Goal: Use online tool/utility: Utilize a website feature to perform a specific function

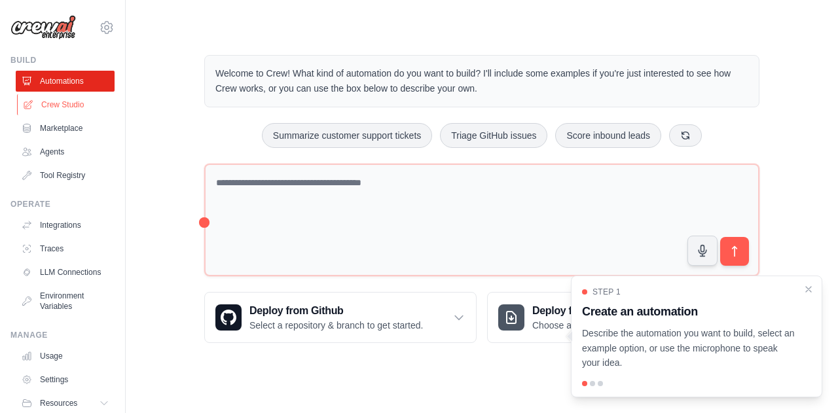
click at [63, 109] on link "Crew Studio" at bounding box center [66, 104] width 99 height 21
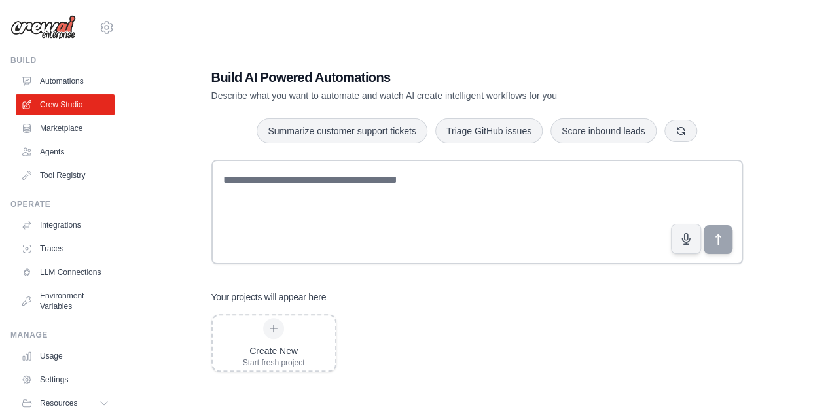
click at [56, 150] on link "Agents" at bounding box center [65, 151] width 99 height 21
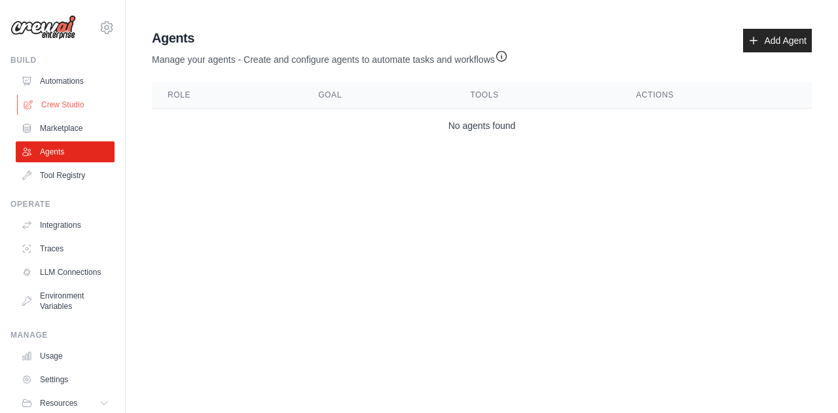
click at [67, 111] on link "Crew Studio" at bounding box center [66, 104] width 99 height 21
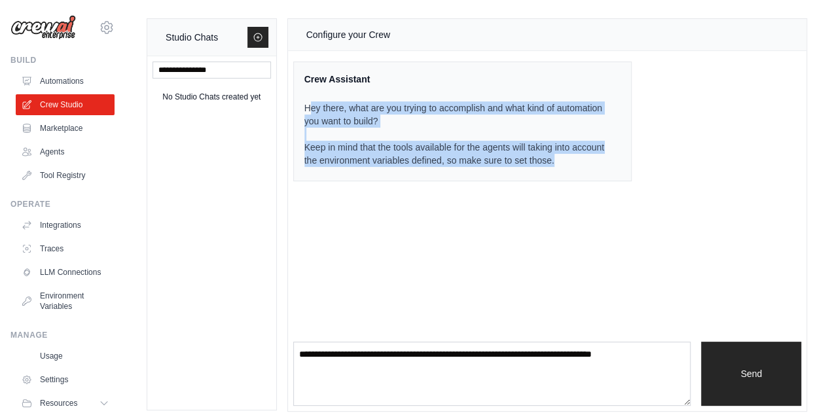
drag, startPoint x: 310, startPoint y: 109, endPoint x: 613, endPoint y: 165, distance: 308.0
click at [613, 165] on div "Crew Assistant Hey there, what are you trying to accomplish and what kind of au…" at bounding box center [462, 122] width 339 height 120
click at [353, 135] on p "Hey there, what are you trying to accomplish and what kind of automation you wa…" at bounding box center [454, 133] width 301 height 65
drag, startPoint x: 301, startPoint y: 103, endPoint x: 558, endPoint y: 165, distance: 263.8
click at [558, 165] on div "Crew Assistant Hey there, what are you trying to accomplish and what kind of au…" at bounding box center [462, 122] width 339 height 120
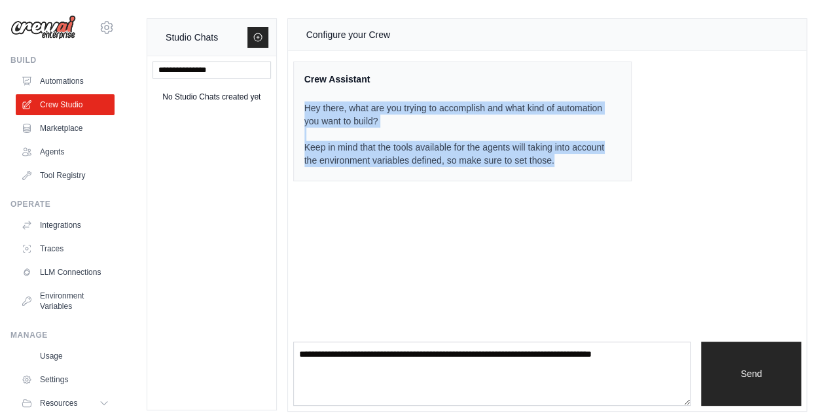
click at [558, 165] on p "Hey there, what are you trying to accomplish and what kind of automation you wa…" at bounding box center [454, 133] width 301 height 65
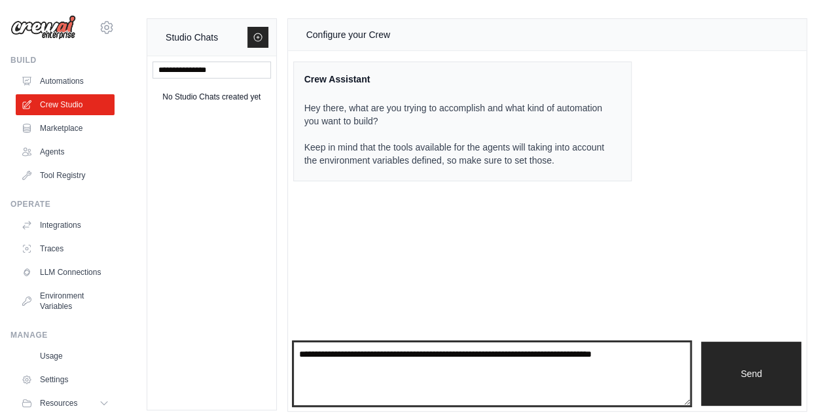
click at [361, 357] on textarea at bounding box center [492, 374] width 398 height 64
click at [359, 357] on textarea at bounding box center [492, 374] width 398 height 64
type textarea "*"
paste textarea "**********"
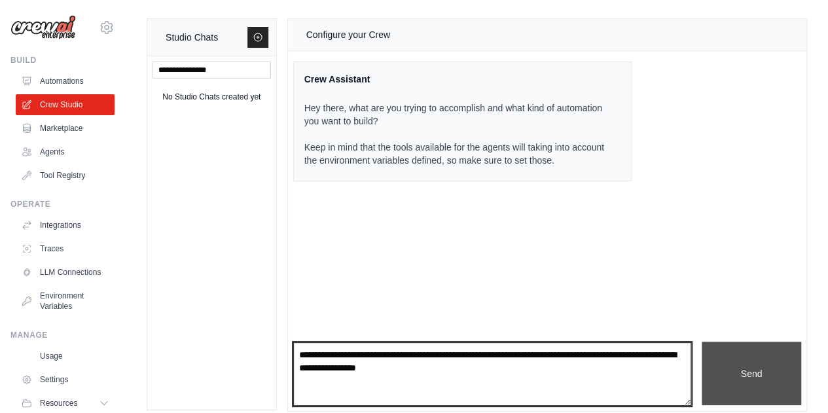
type textarea "**********"
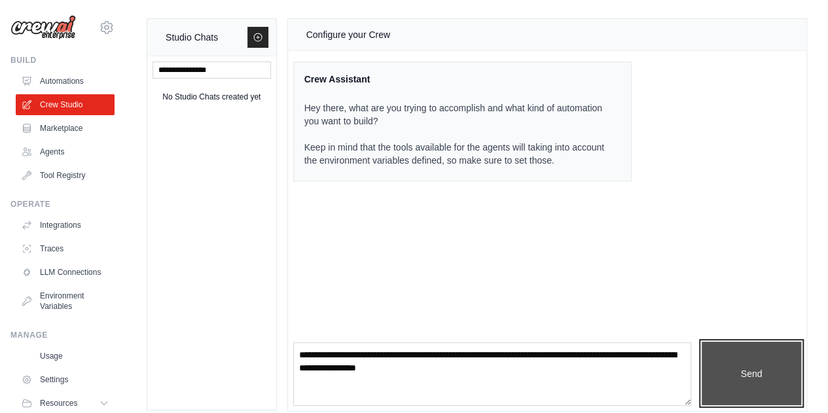
click at [740, 378] on button "Send" at bounding box center [750, 373] width 99 height 63
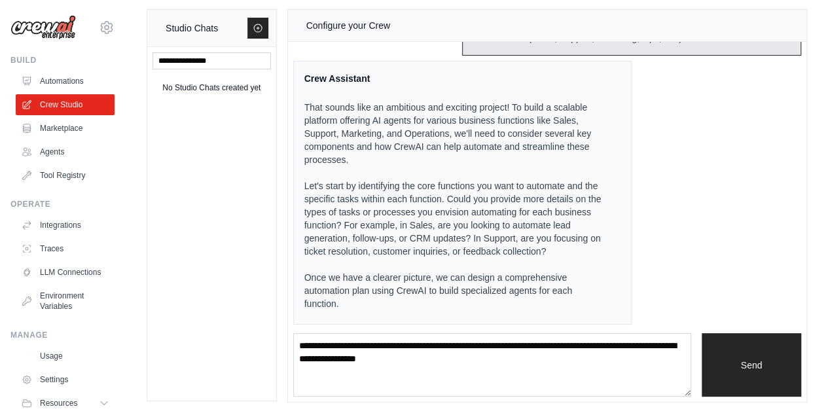
scroll to position [12, 0]
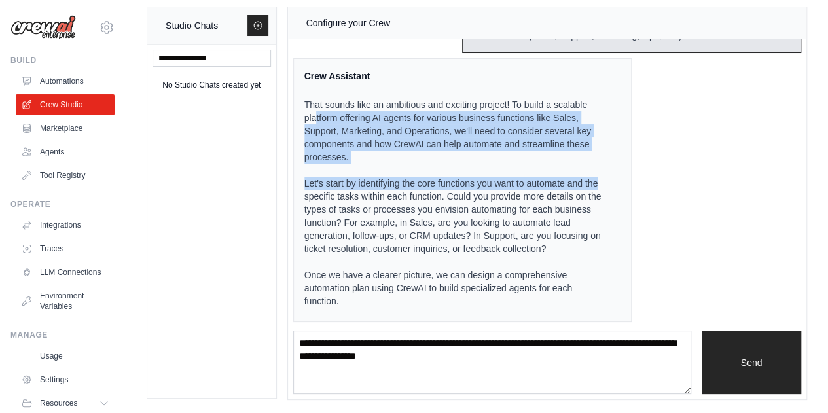
drag, startPoint x: 314, startPoint y: 116, endPoint x: 601, endPoint y: 180, distance: 293.7
click at [601, 180] on div "Crew Assistant That sounds like an ambitious and exciting project! To build a s…" at bounding box center [462, 190] width 339 height 264
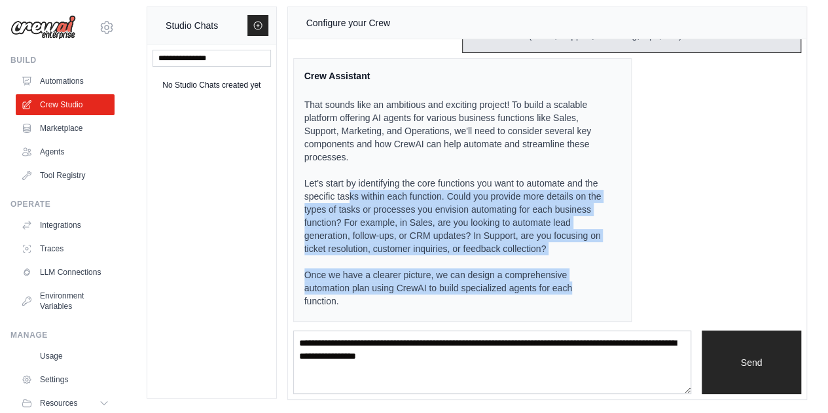
drag, startPoint x: 375, startPoint y: 194, endPoint x: 574, endPoint y: 283, distance: 217.9
click at [574, 283] on div "That sounds like an ambitious and exciting project! To build a scalable platfor…" at bounding box center [454, 198] width 301 height 226
click at [573, 285] on p "Once we have a clearer picture, we can design a comprehensive automation plan u…" at bounding box center [454, 287] width 301 height 39
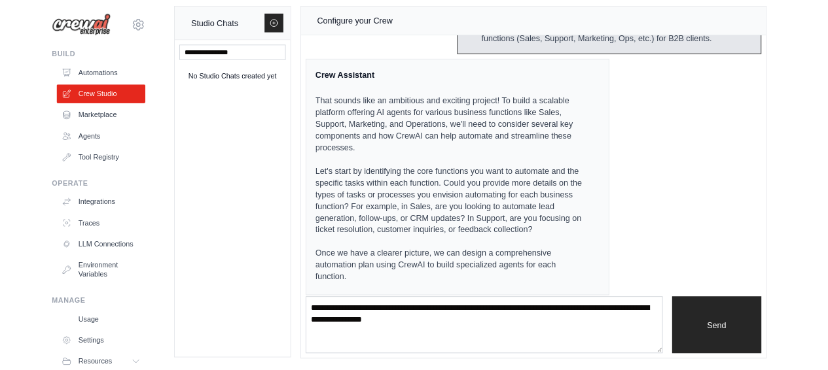
scroll to position [186, 0]
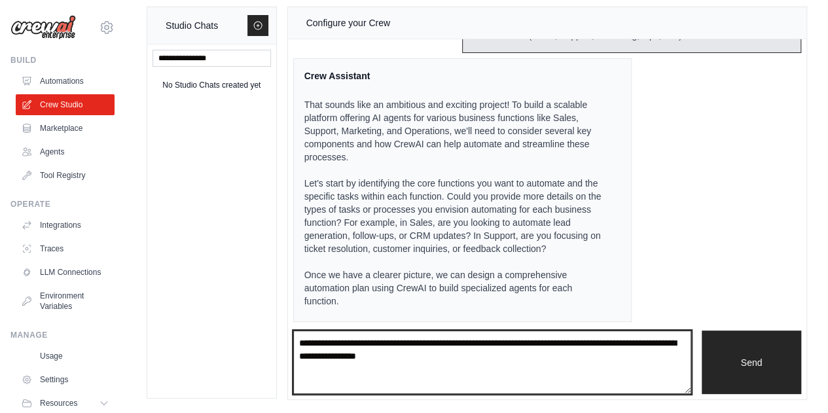
click at [426, 350] on textarea "**********" at bounding box center [492, 361] width 398 height 63
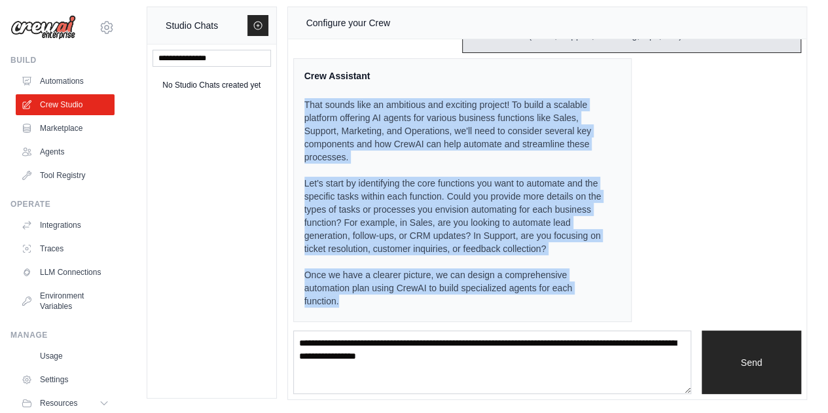
drag, startPoint x: 373, startPoint y: 300, endPoint x: 305, endPoint y: 88, distance: 222.0
click at [305, 88] on div "That sounds like an ambitious and exciting project! To build a scalable platfor…" at bounding box center [454, 198] width 301 height 226
copy div "That sounds like an ambitious and exciting project! To build a scalable platfor…"
click at [361, 122] on p "That sounds like an ambitious and exciting project! To build a scalable platfor…" at bounding box center [454, 130] width 301 height 65
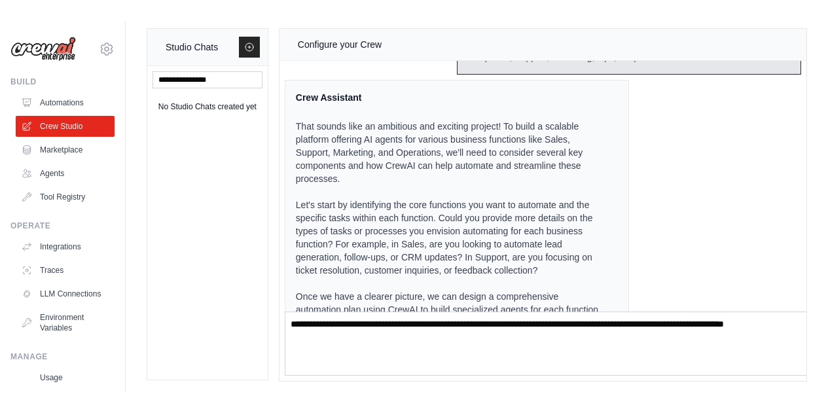
scroll to position [0, 0]
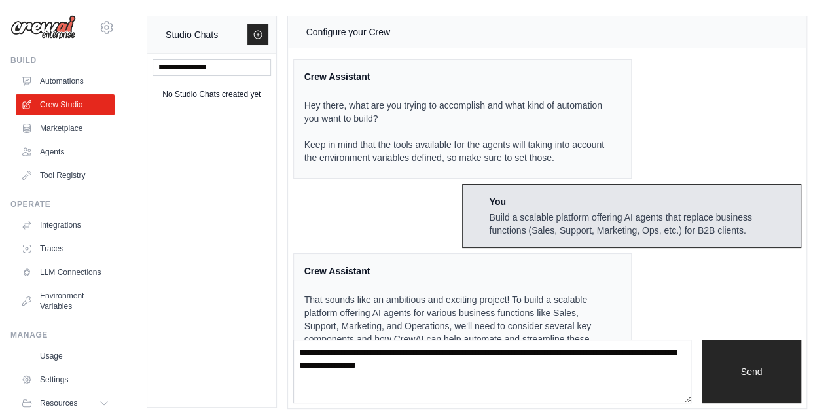
click at [502, 213] on div "Build a scalable platform offering AI agents that replace business functions (S…" at bounding box center [639, 224] width 301 height 26
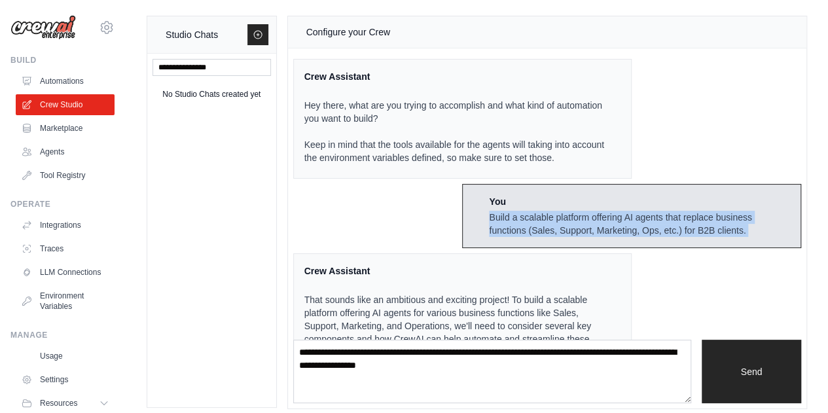
click at [502, 213] on div "Build a scalable platform offering AI agents that replace business functions (S…" at bounding box center [639, 224] width 301 height 26
copy div "Build a scalable platform offering AI agents that replace business functions (S…"
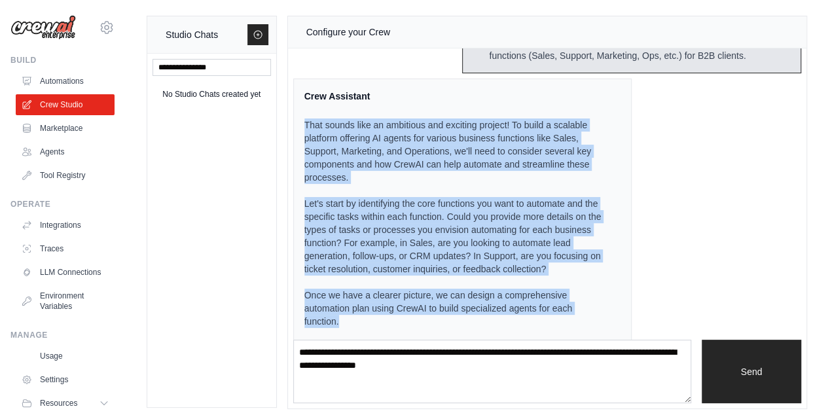
scroll to position [186, 0]
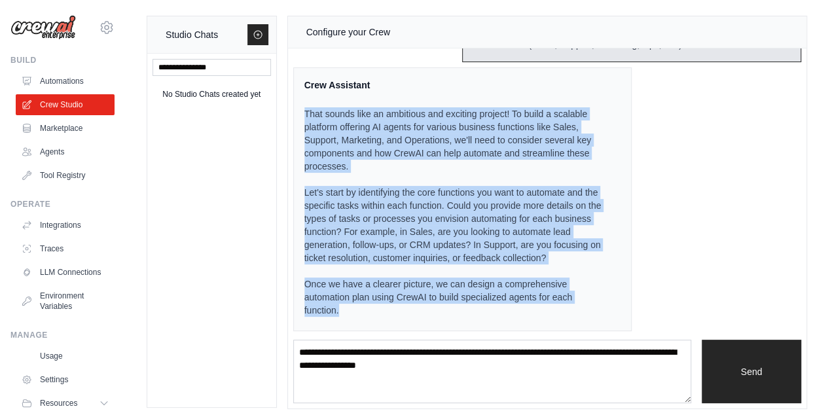
drag, startPoint x: 302, startPoint y: 164, endPoint x: 488, endPoint y: 325, distance: 245.4
click at [488, 325] on div "Crew Assistant That sounds like an ambitious and exciting project! To build a s…" at bounding box center [462, 199] width 339 height 264
copy div "That sounds like an ambitious and exciting project! To build a scalable platfor…"
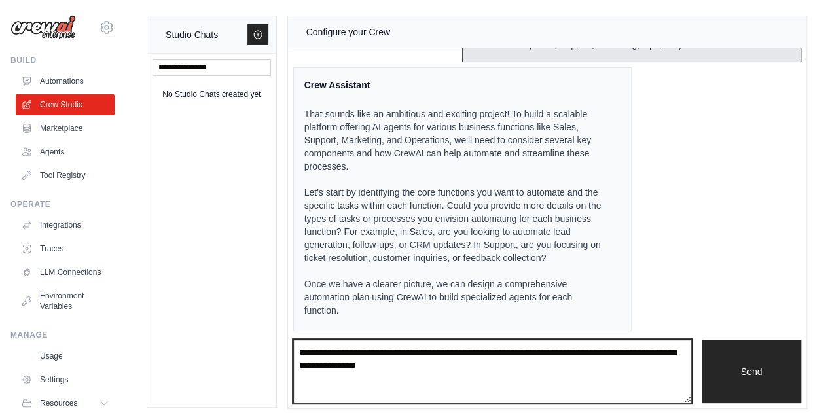
click at [369, 350] on textarea "**********" at bounding box center [492, 371] width 398 height 63
paste textarea "**********"
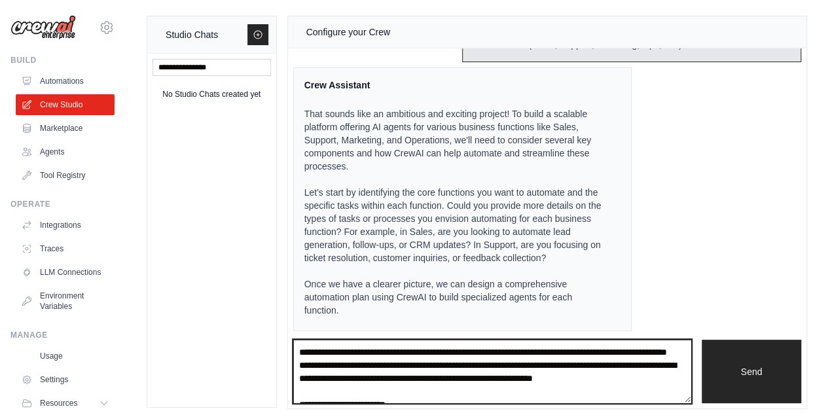
scroll to position [241, 0]
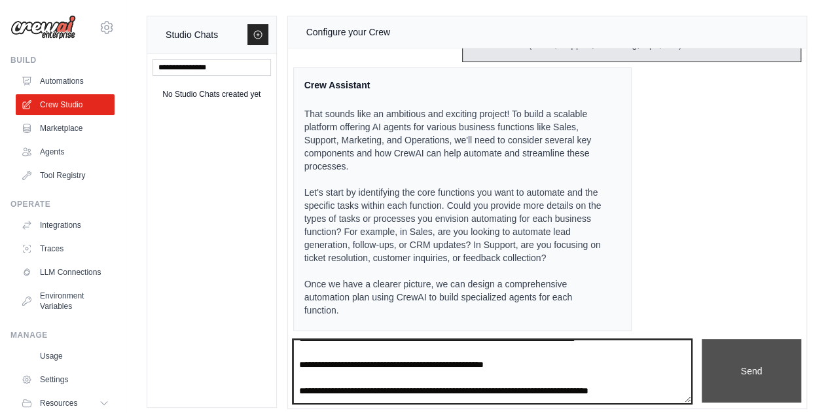
type textarea "**********"
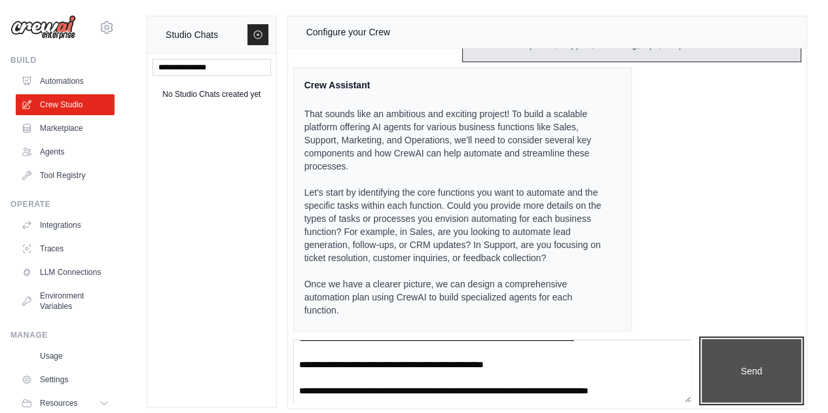
click at [738, 359] on button "Send" at bounding box center [750, 370] width 99 height 63
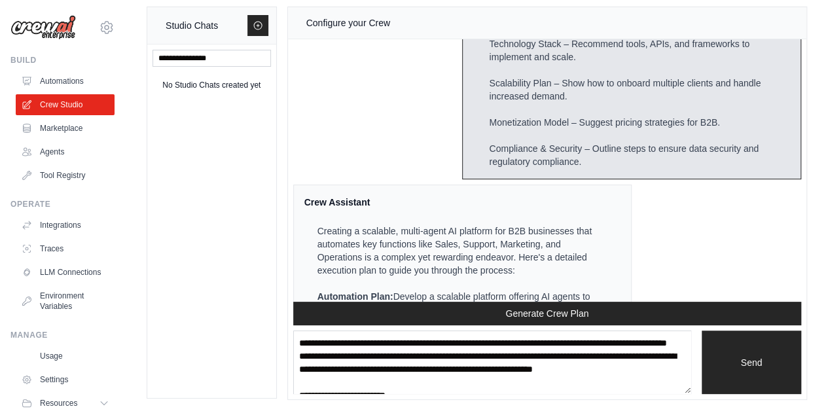
scroll to position [799, 0]
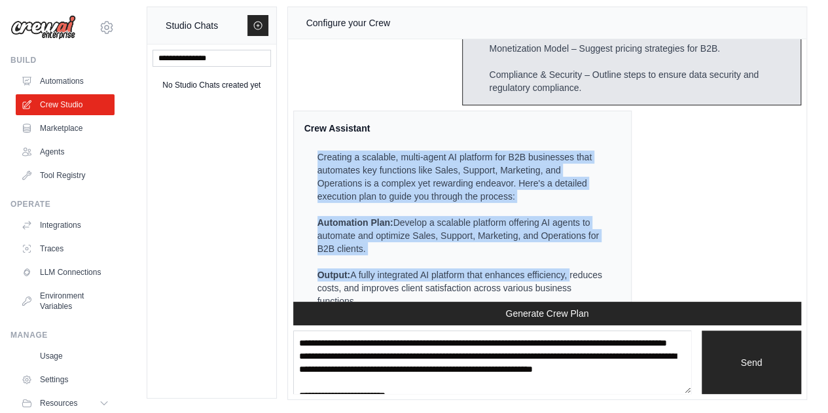
drag, startPoint x: 306, startPoint y: 149, endPoint x: 591, endPoint y: 264, distance: 307.1
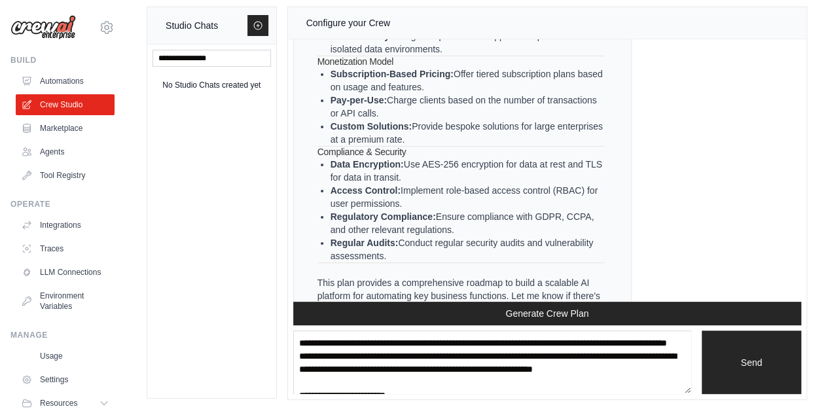
scroll to position [2239, 0]
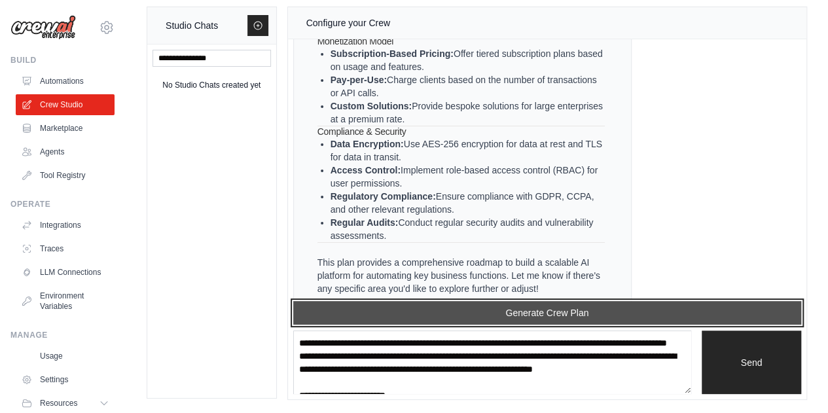
click at [575, 306] on button "Generate Crew Plan" at bounding box center [547, 313] width 508 height 24
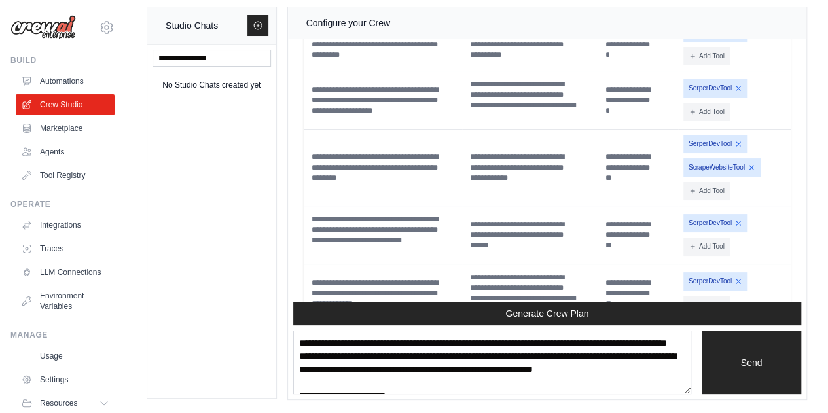
scroll to position [3569, 0]
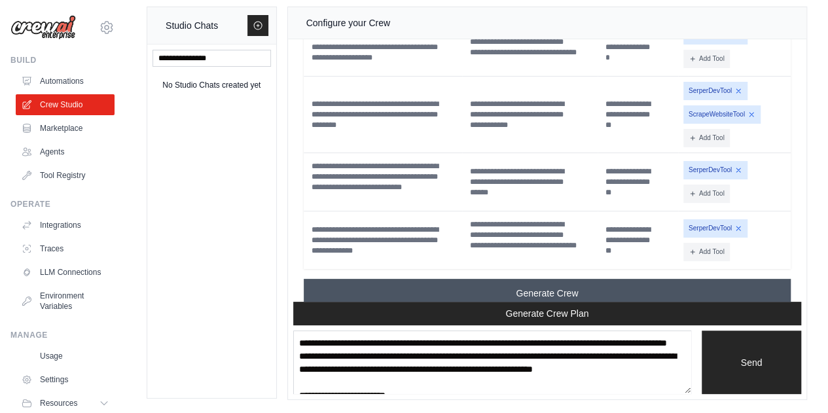
click at [563, 287] on span "Generate Crew" at bounding box center [547, 293] width 62 height 13
